Goal: Find contact information: Find contact information

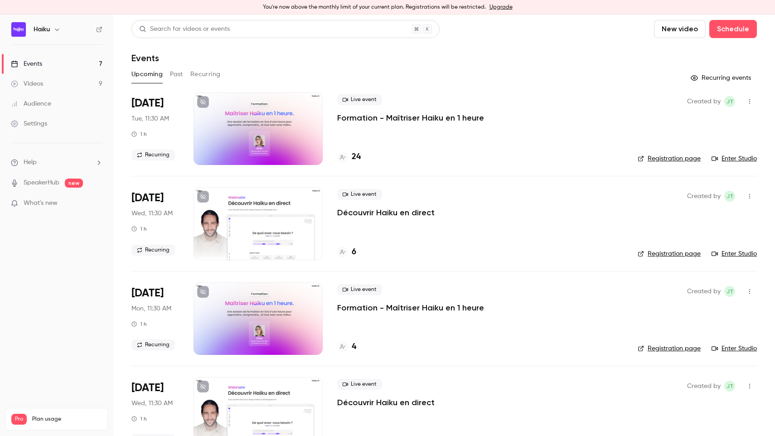
click at [175, 67] on div "Search for videos or events New video Schedule Events Upcoming Past Recurring R…" at bounding box center [443, 382] width 625 height 725
click at [175, 72] on button "Past" at bounding box center [176, 74] width 13 height 14
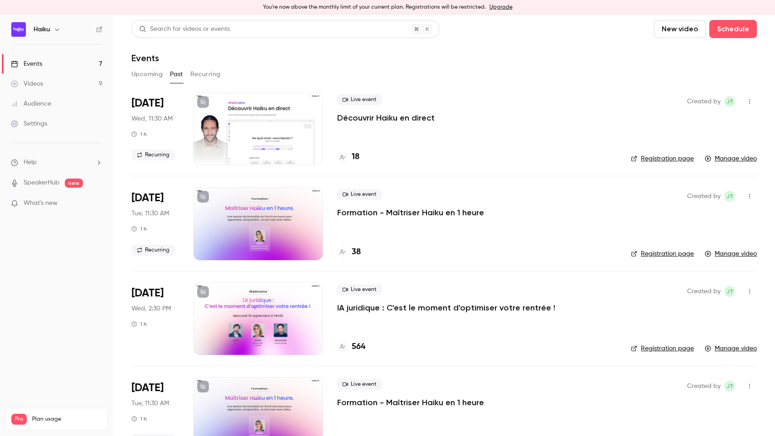
click at [66, 101] on link "Audience" at bounding box center [56, 104] width 113 height 20
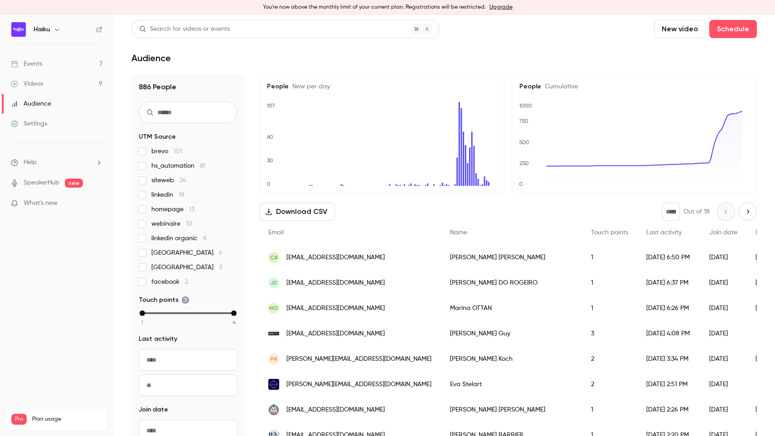
click at [239, 31] on div "Search for videos or events" at bounding box center [285, 29] width 308 height 18
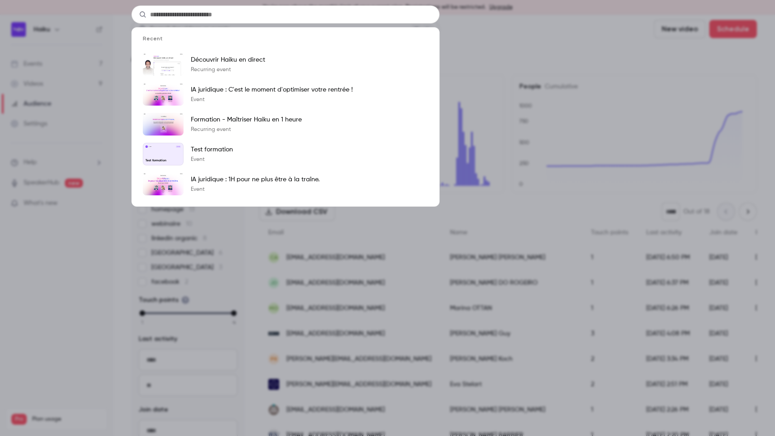
click at [530, 45] on div "Recent Découvrir Haiku en direct Recurring event IA juridique : C'est le moment…" at bounding box center [387, 218] width 775 height 436
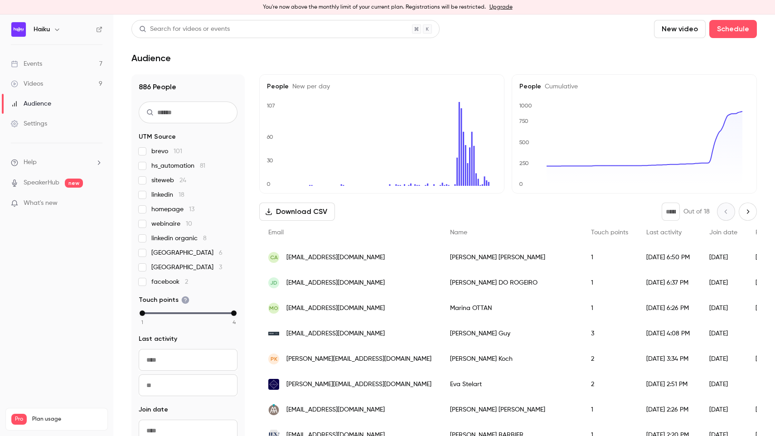
click at [189, 116] on input "text" at bounding box center [188, 112] width 99 height 22
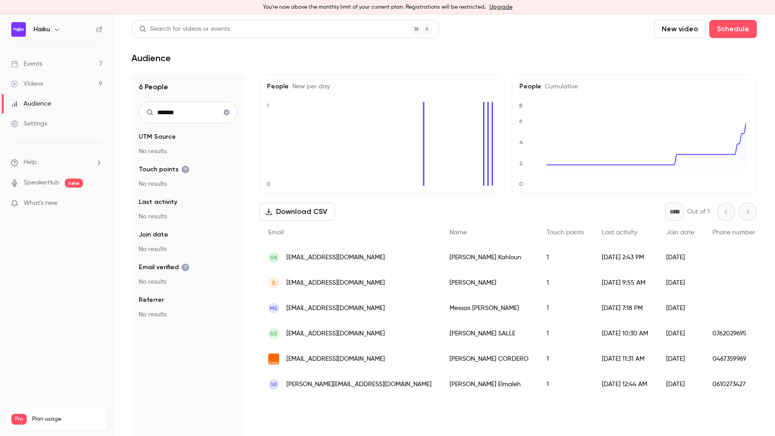
type input "******"
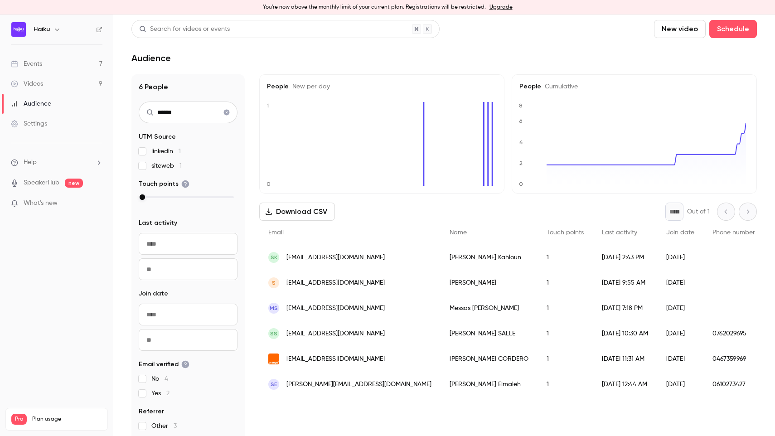
click at [440, 336] on div "[PERSON_NAME]" at bounding box center [488, 333] width 97 height 25
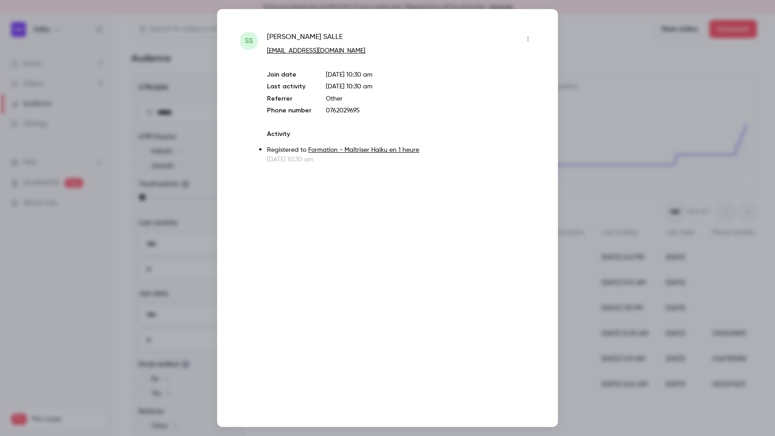
drag, startPoint x: 617, startPoint y: 171, endPoint x: 612, endPoint y: 172, distance: 5.5
click at [617, 171] on div at bounding box center [387, 218] width 775 height 436
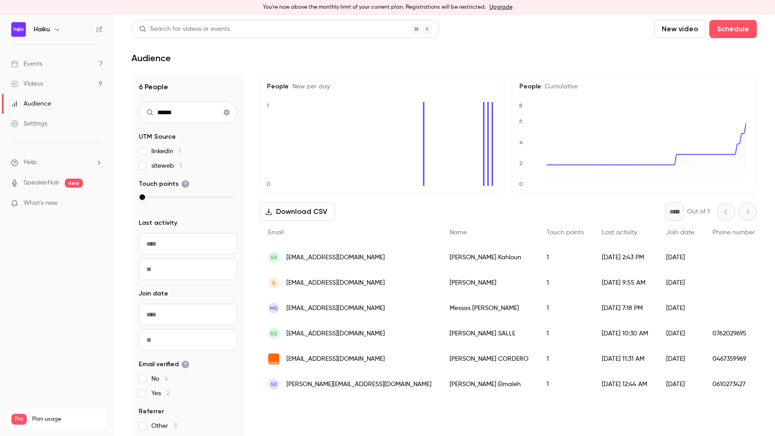
click at [384, 298] on div "MS [PERSON_NAME][EMAIL_ADDRESS][DOMAIN_NAME]" at bounding box center [349, 307] width 181 height 25
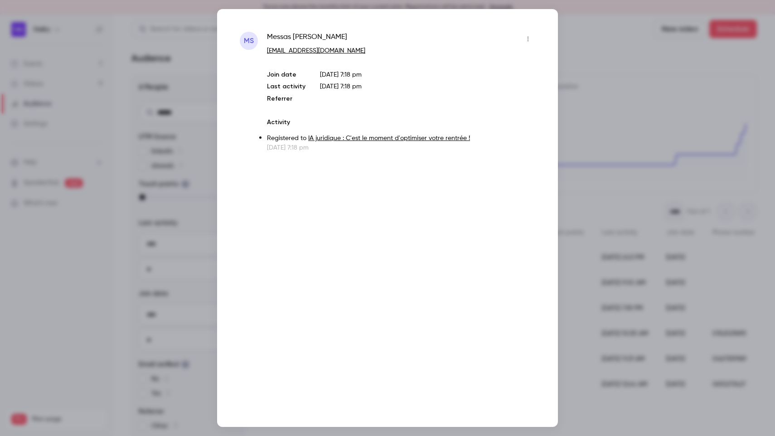
click at [622, 159] on div at bounding box center [387, 218] width 775 height 436
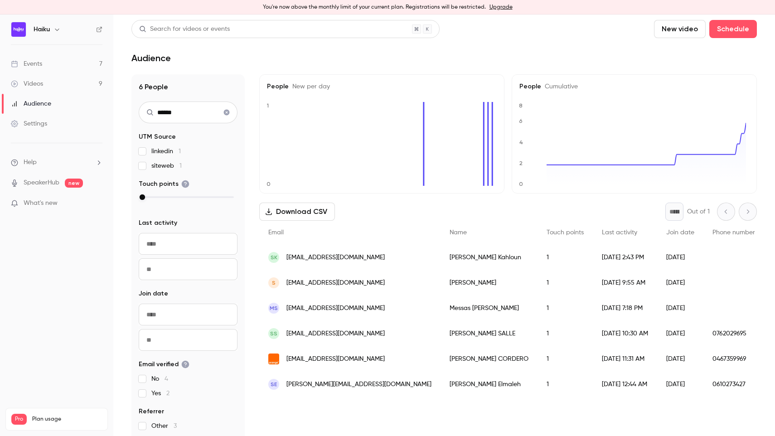
click at [327, 263] on div "SK [EMAIL_ADDRESS][DOMAIN_NAME]" at bounding box center [349, 257] width 181 height 25
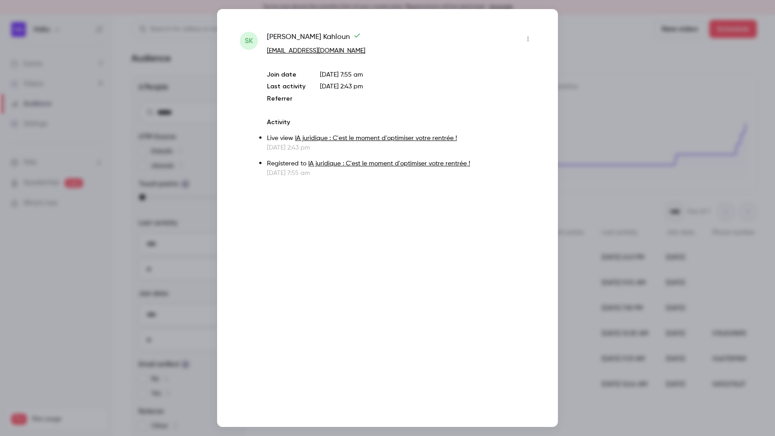
click at [600, 109] on div at bounding box center [387, 218] width 775 height 436
